Goal: Transaction & Acquisition: Purchase product/service

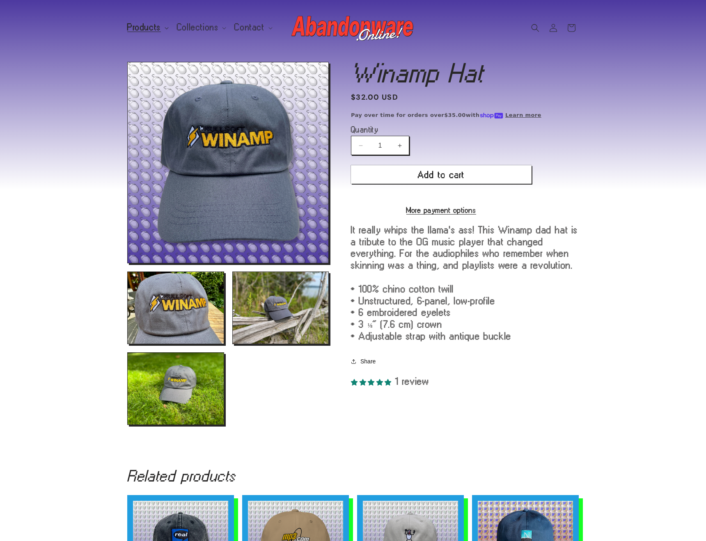
click at [150, 24] on span "Products" at bounding box center [144, 27] width 34 height 7
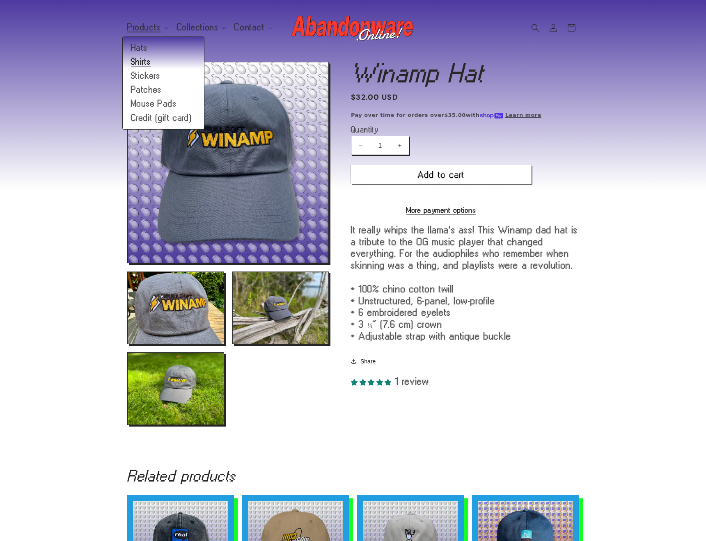
click at [153, 60] on link "Shirts" at bounding box center [163, 62] width 81 height 14
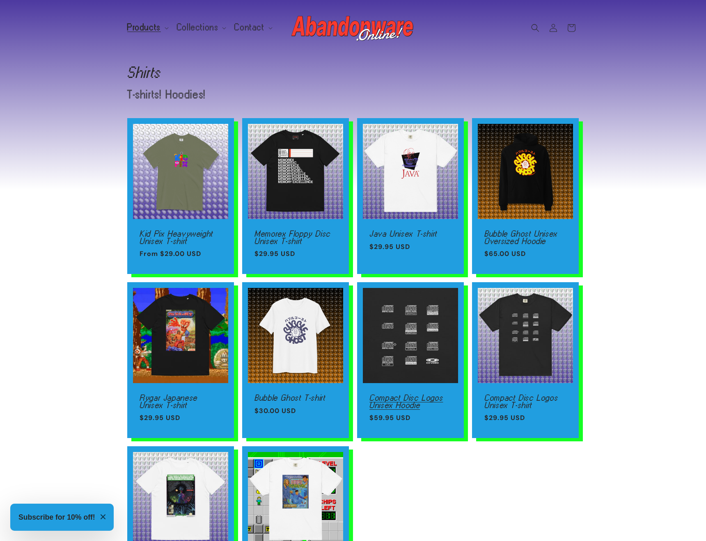
click at [417, 394] on link "Compact Disc Logos Unisex Hoodie" at bounding box center [410, 401] width 82 height 14
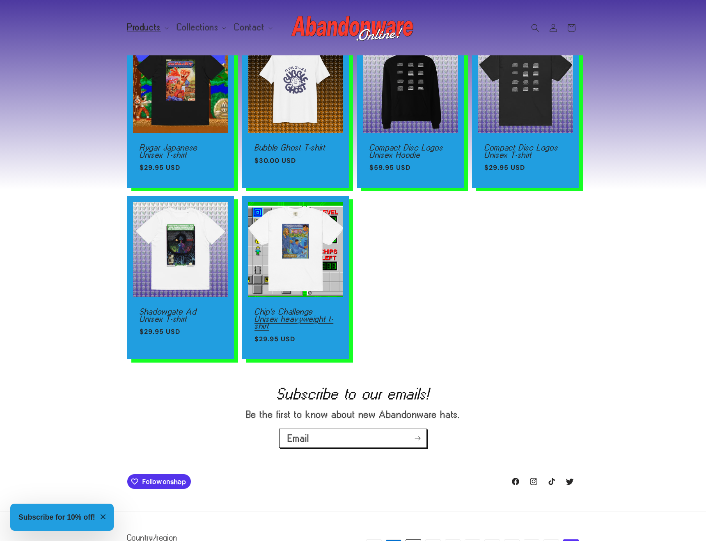
click at [327, 308] on link "Chip's Challenge Unisex heavyweight t-shirt" at bounding box center [295, 319] width 82 height 22
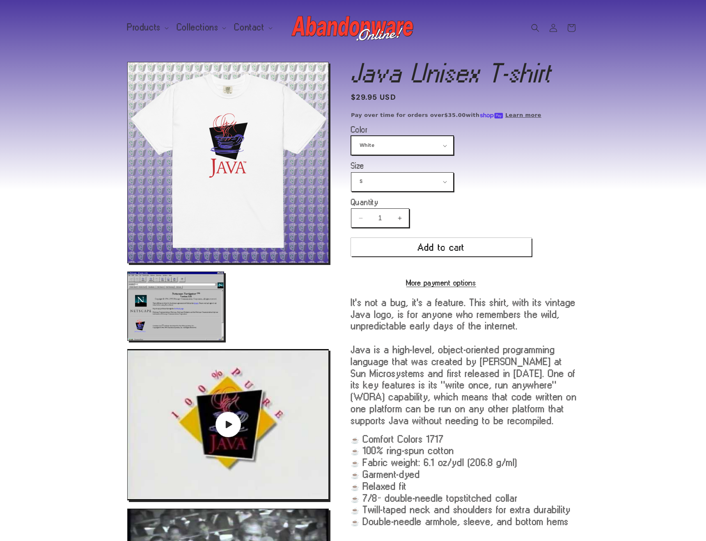
select select "Black"
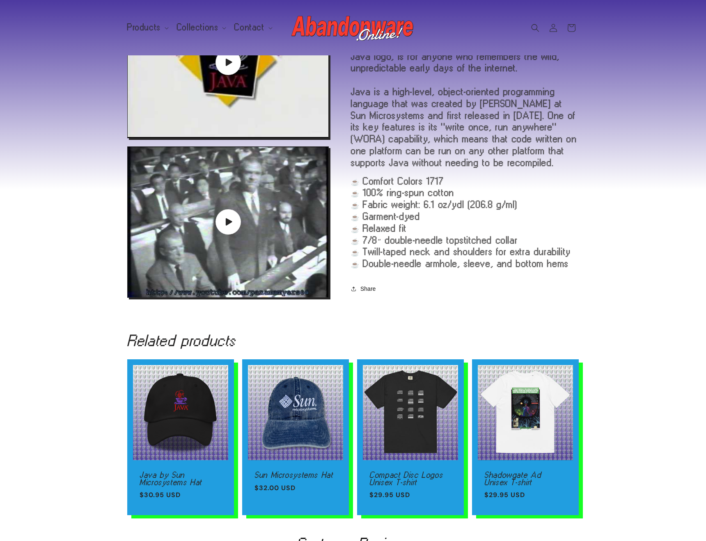
scroll to position [472, 0]
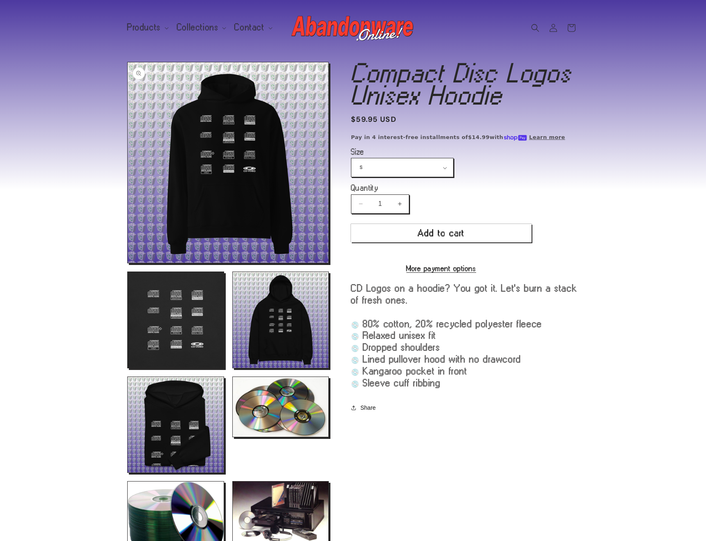
click at [128, 263] on button "Open media 1 in modal" at bounding box center [128, 263] width 0 height 0
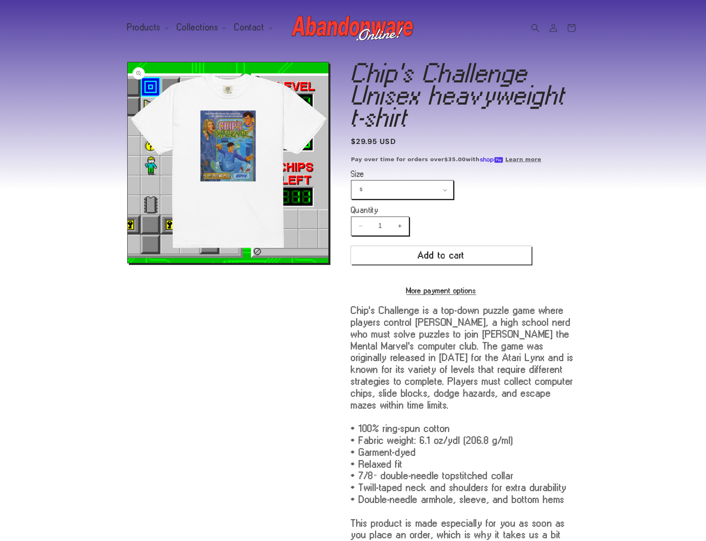
click at [128, 263] on button "Open media 1 in modal" at bounding box center [128, 263] width 0 height 0
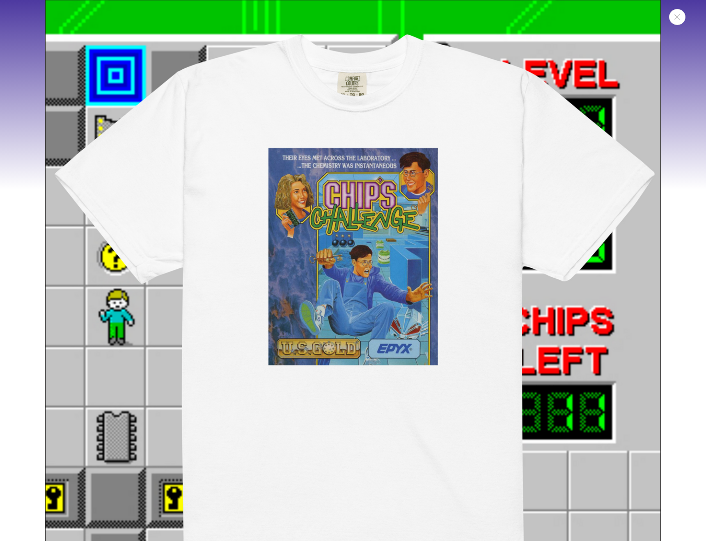
click at [372, 281] on img "Media gallery" at bounding box center [352, 307] width 615 height 615
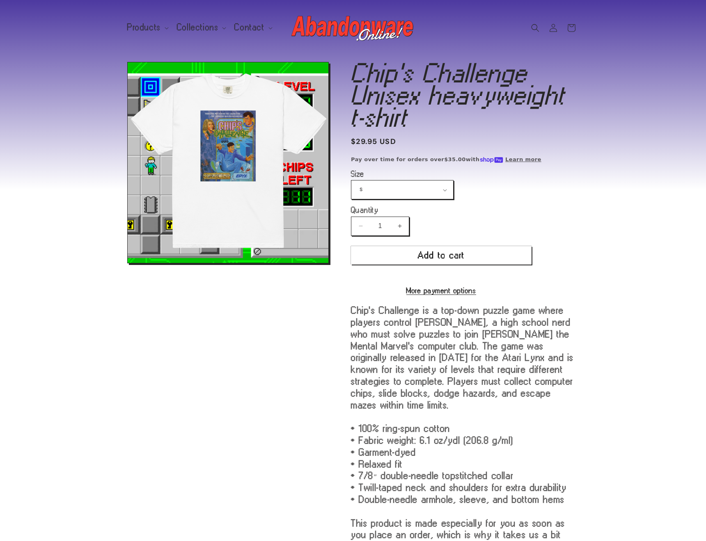
click at [355, 280] on shop-pay-wallet-button at bounding box center [353, 274] width 4 height 11
click at [128, 263] on button "Open media 1 in modal" at bounding box center [128, 263] width 0 height 0
